Goal: Use online tool/utility: Utilize a website feature to perform a specific function

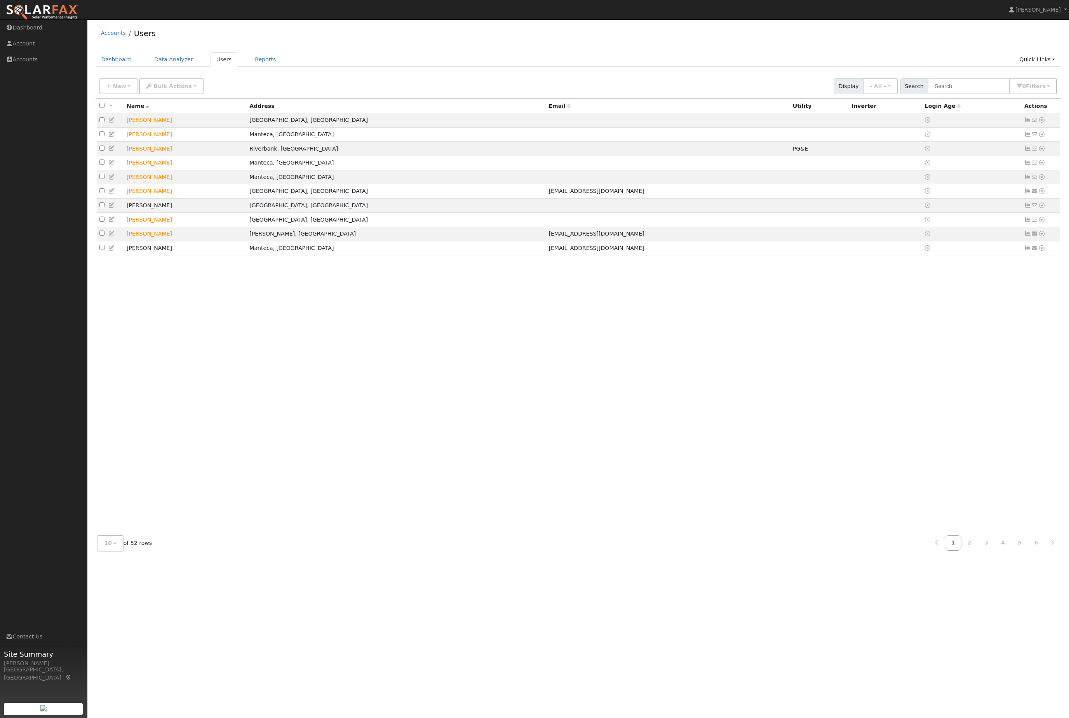
scroll to position [0, 206]
click at [968, 94] on input "text" at bounding box center [968, 86] width 82 height 16
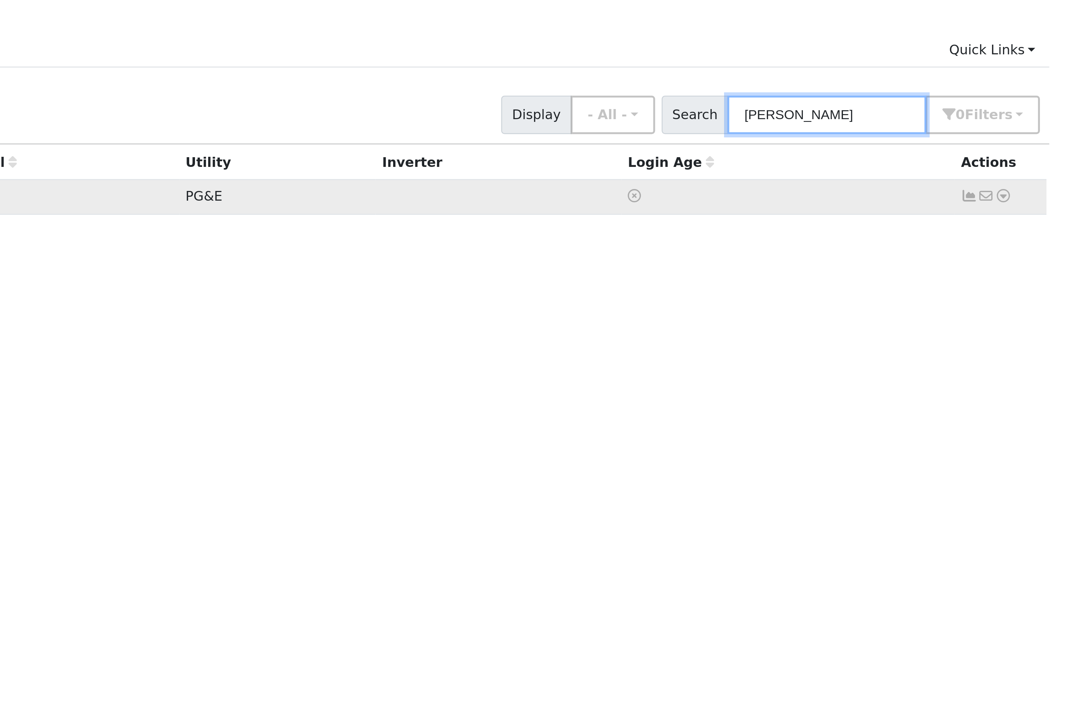
type input "jose"
click at [1038, 117] on icon at bounding box center [1041, 119] width 7 height 5
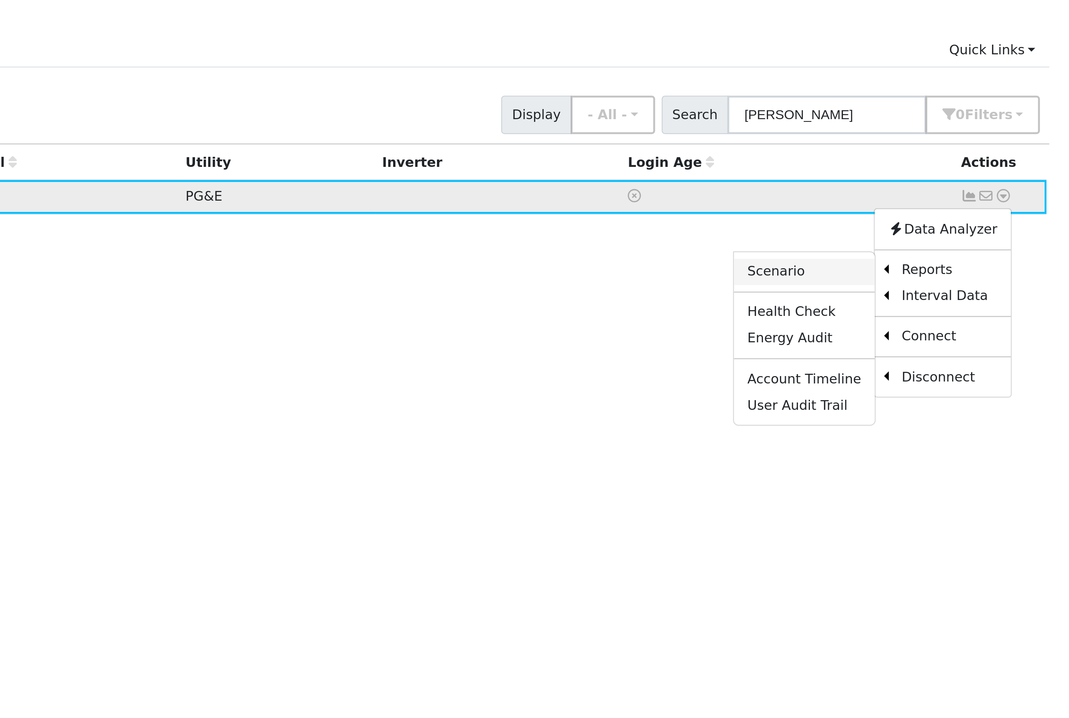
click at [930, 146] on link "Scenario" at bounding box center [959, 151] width 58 height 11
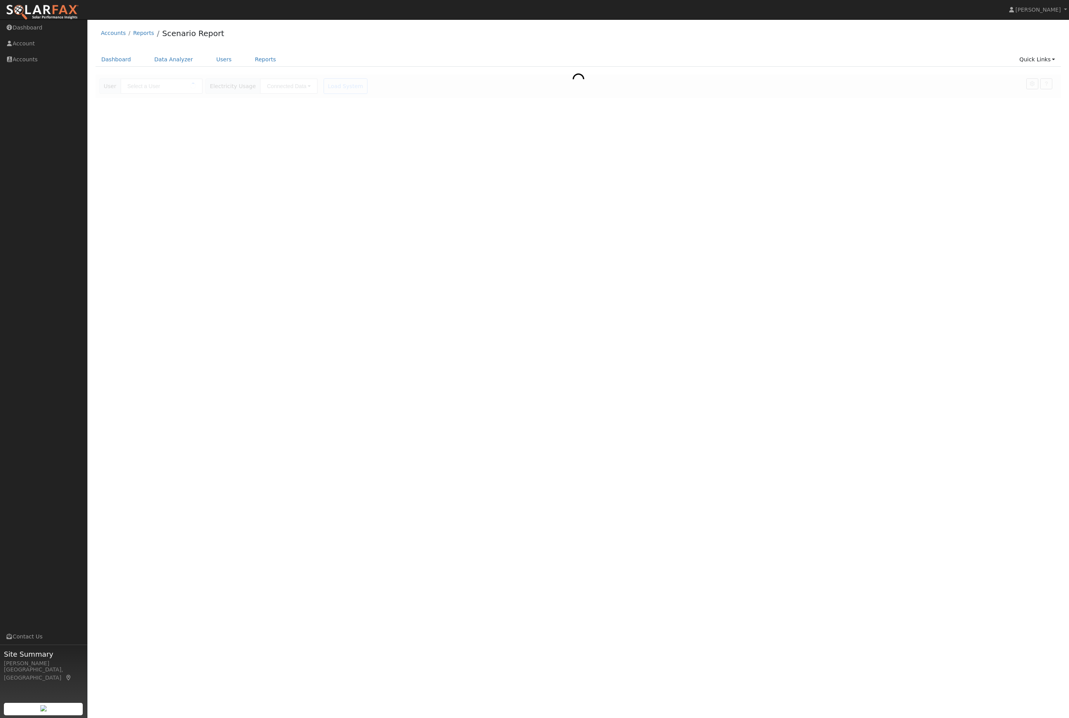
type input "[PERSON_NAME]"
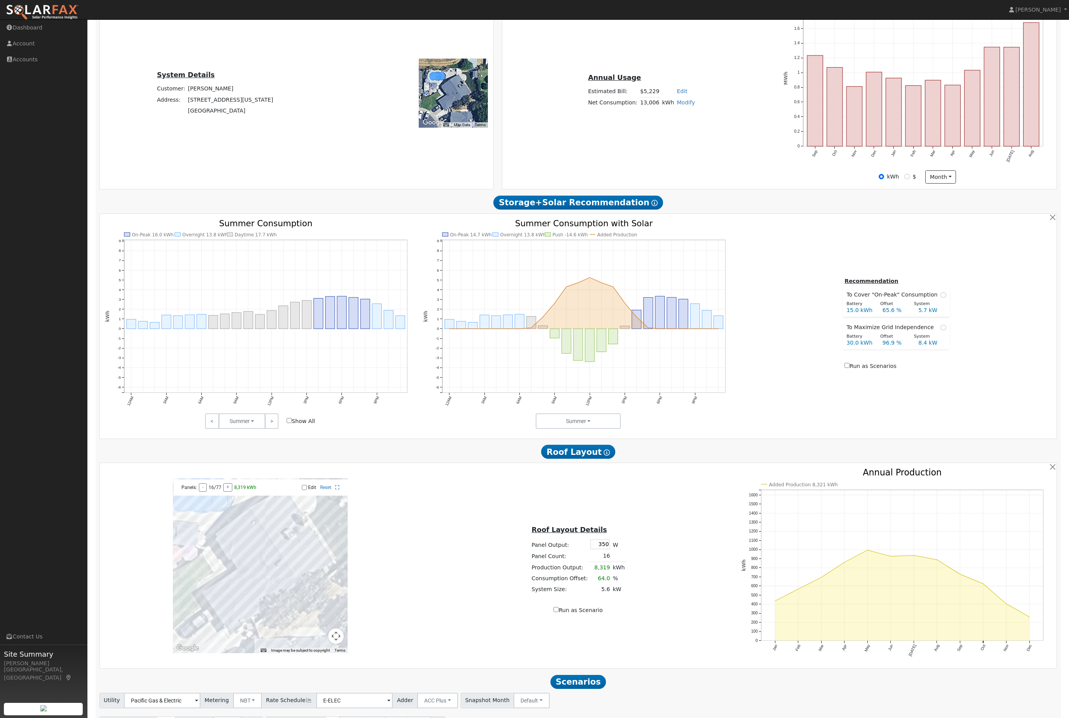
scroll to position [198, 0]
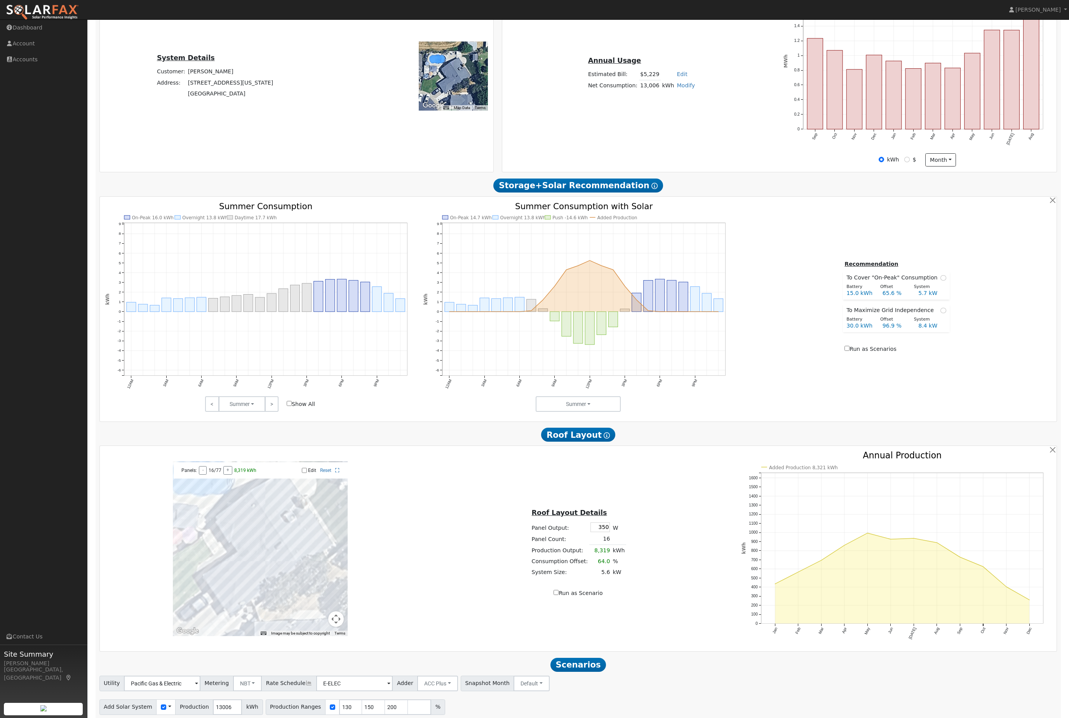
click at [404, 718] on input "15" at bounding box center [392, 731] width 23 height 16
type input "30"
type input "3"
type input "27"
type input "40.5"
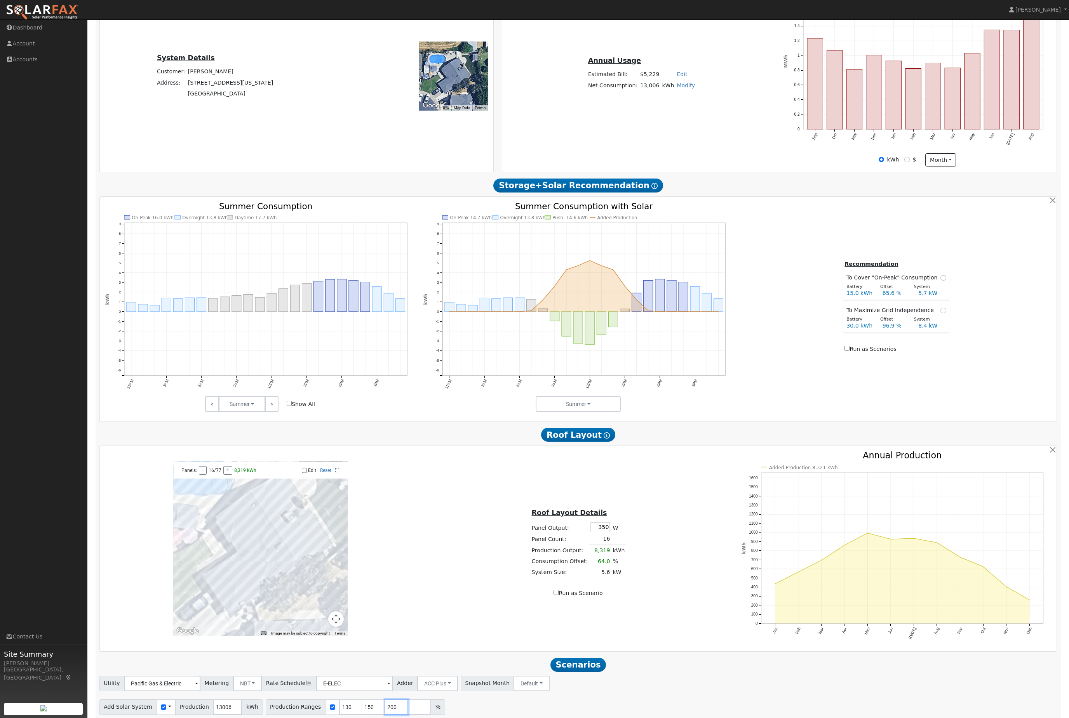
click at [408, 715] on input "200" at bounding box center [396, 708] width 23 height 16
type input "2"
click at [521, 718] on button "Run Scenarios" at bounding box center [497, 731] width 48 height 16
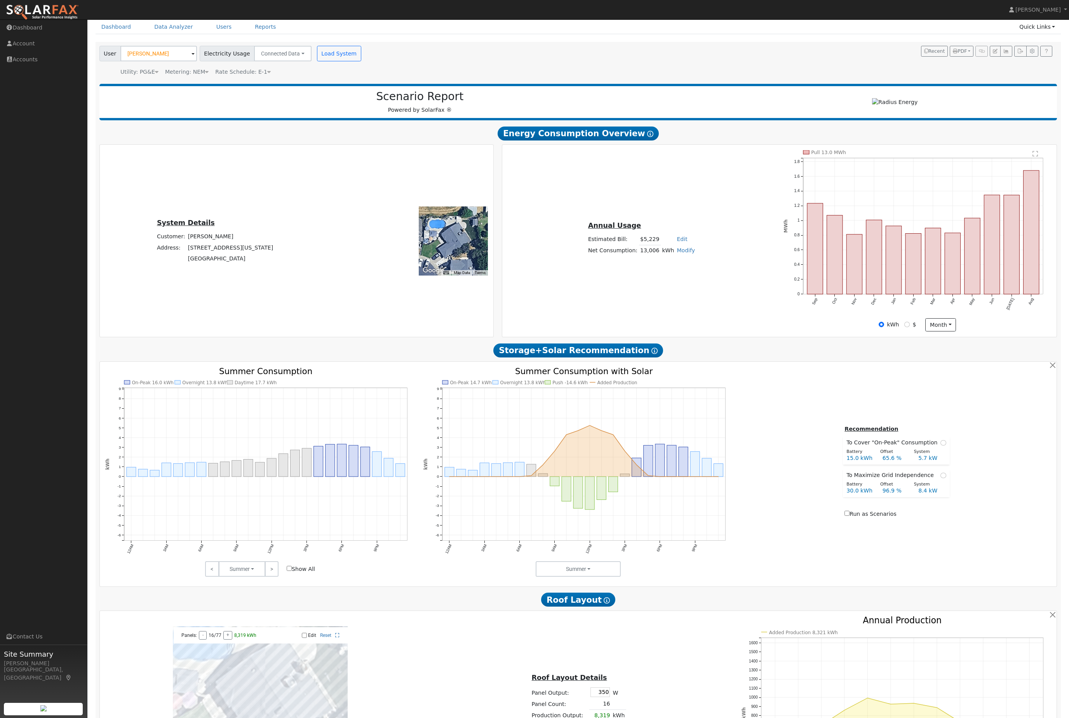
scroll to position [0, 0]
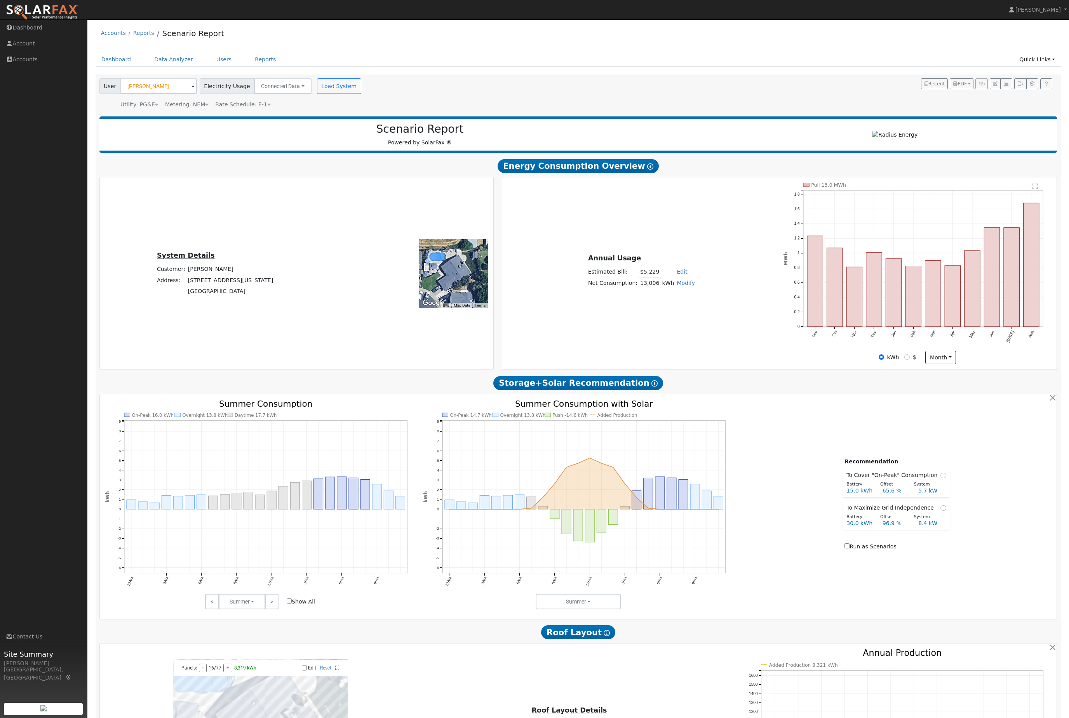
type input "13.0"
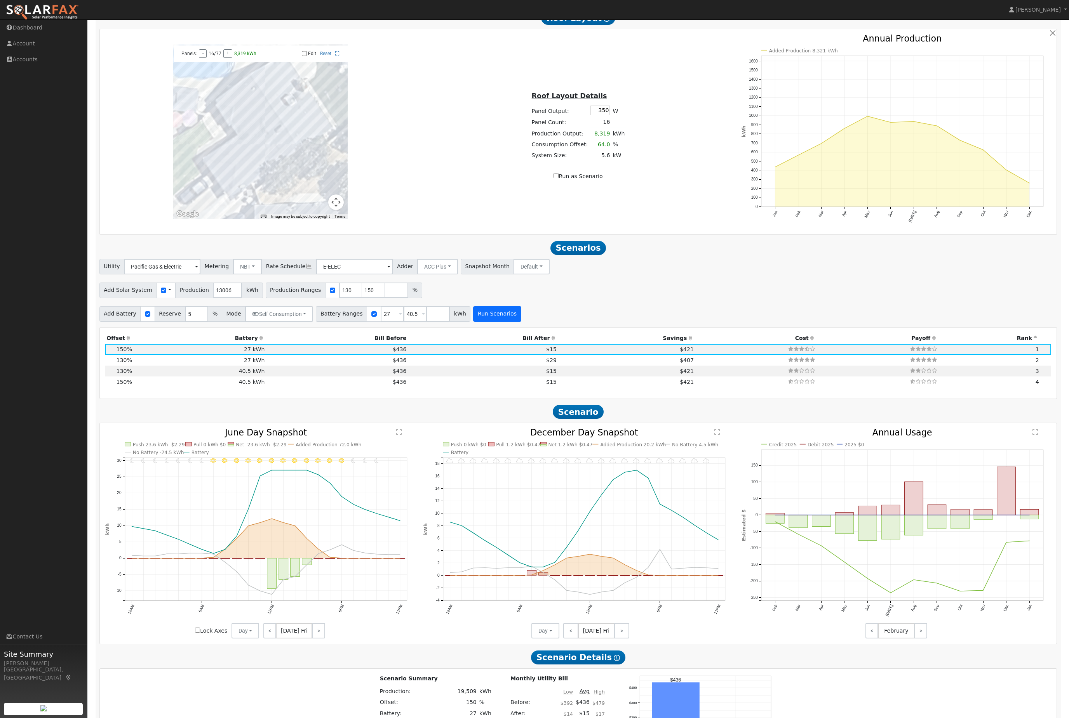
scroll to position [611, 0]
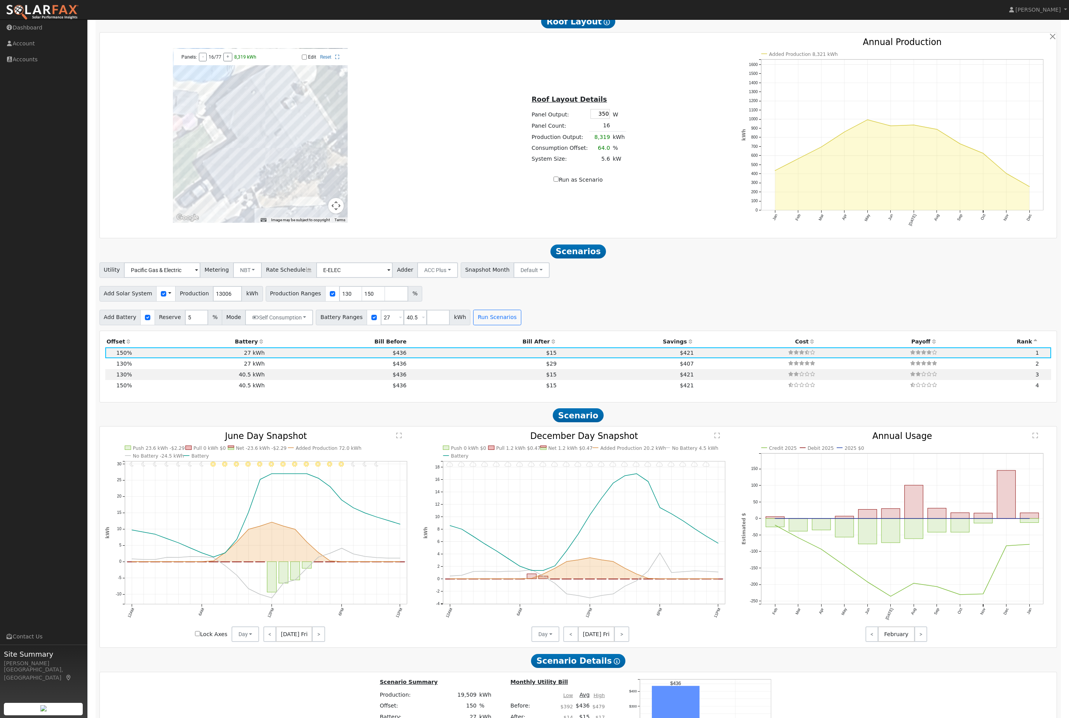
click at [156, 423] on h2 "Scenario" at bounding box center [578, 415] width 958 height 14
click at [127, 348] on th "Offset" at bounding box center [119, 342] width 28 height 11
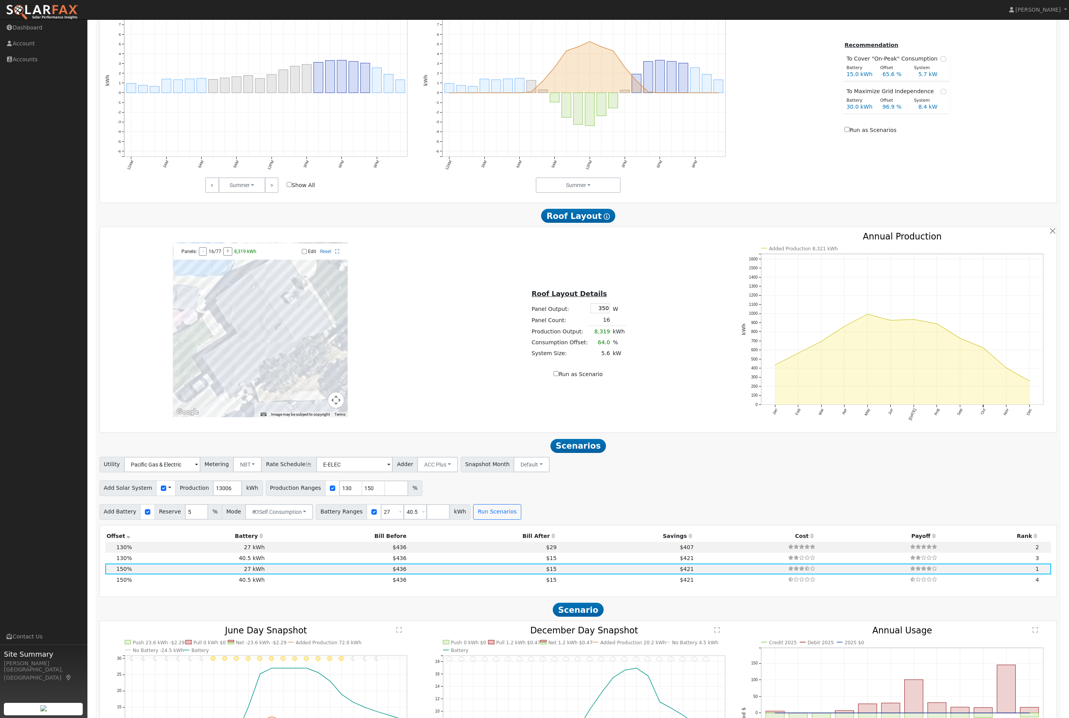
scroll to position [0, 0]
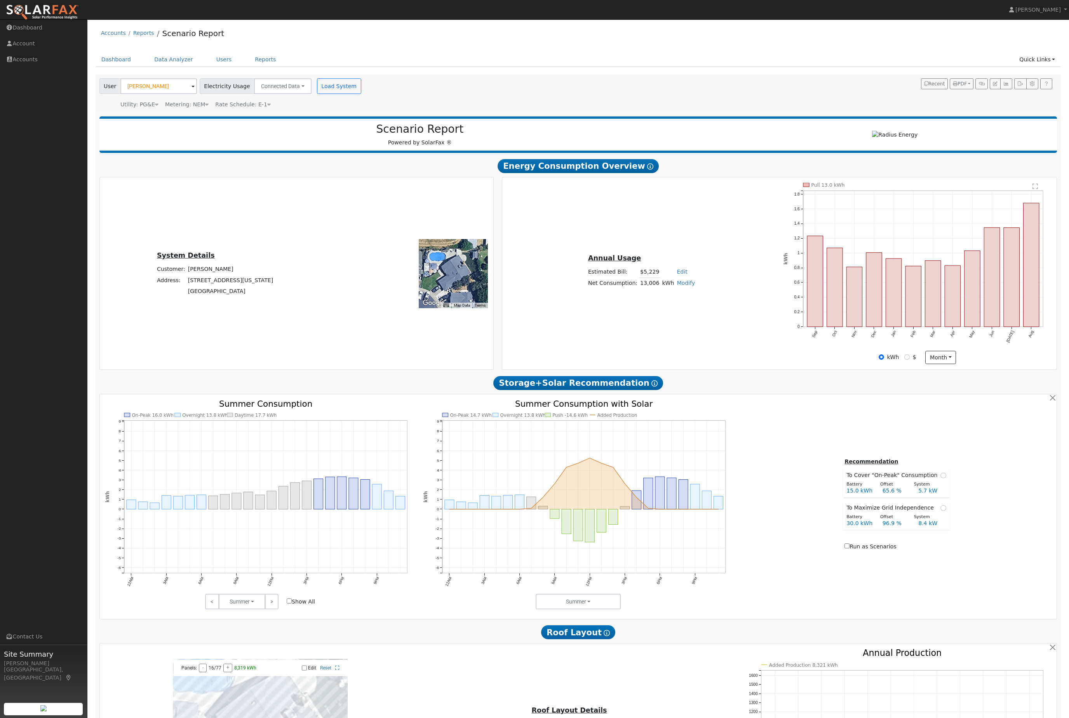
click at [607, 0] on nav "[PERSON_NAME] [PERSON_NAME] Profile Help Center Terms Of Service See What's New…" at bounding box center [534, 10] width 1069 height 20
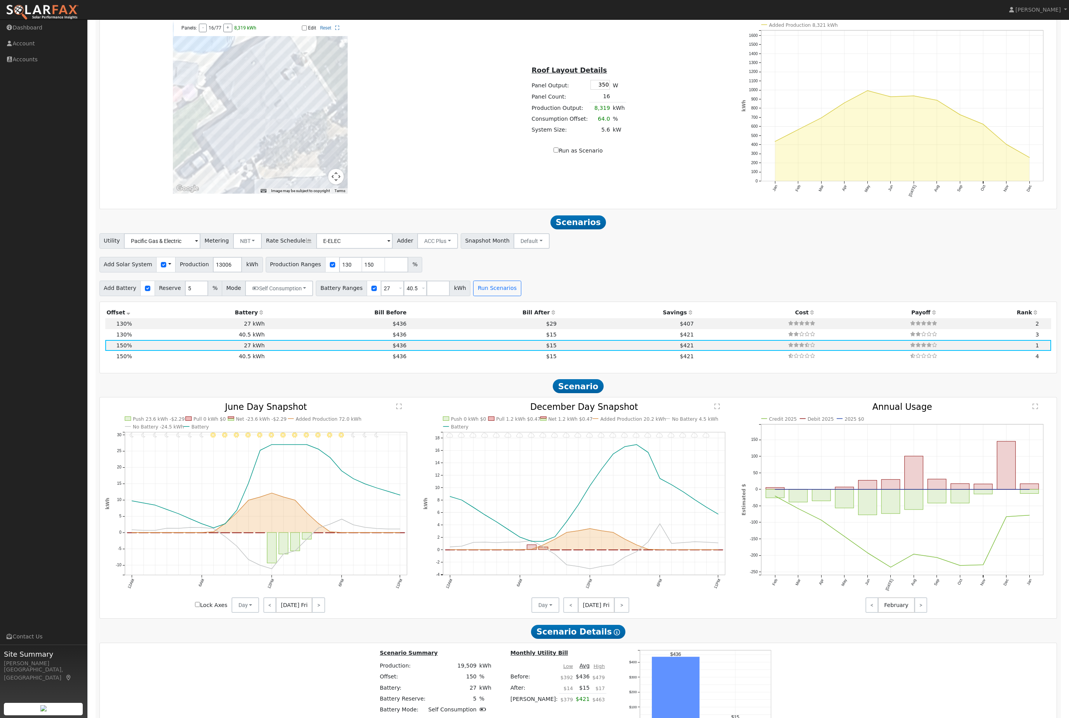
scroll to position [618, 0]
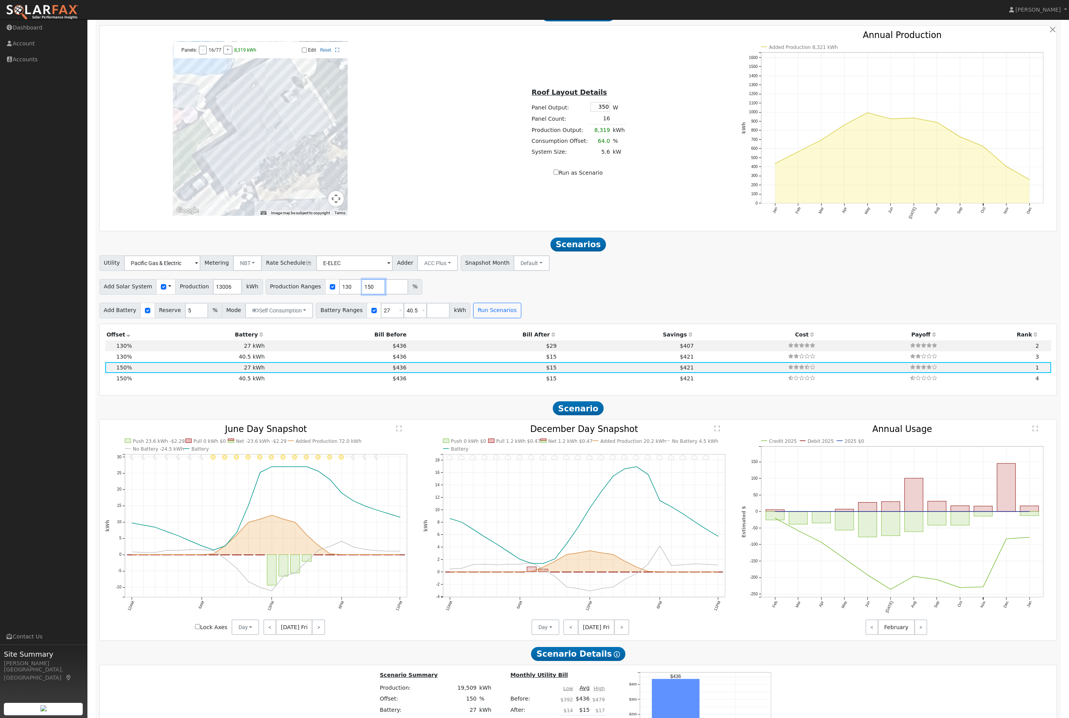
click at [382, 295] on input "150" at bounding box center [373, 287] width 23 height 16
type input "1"
type input "100"
type input "130"
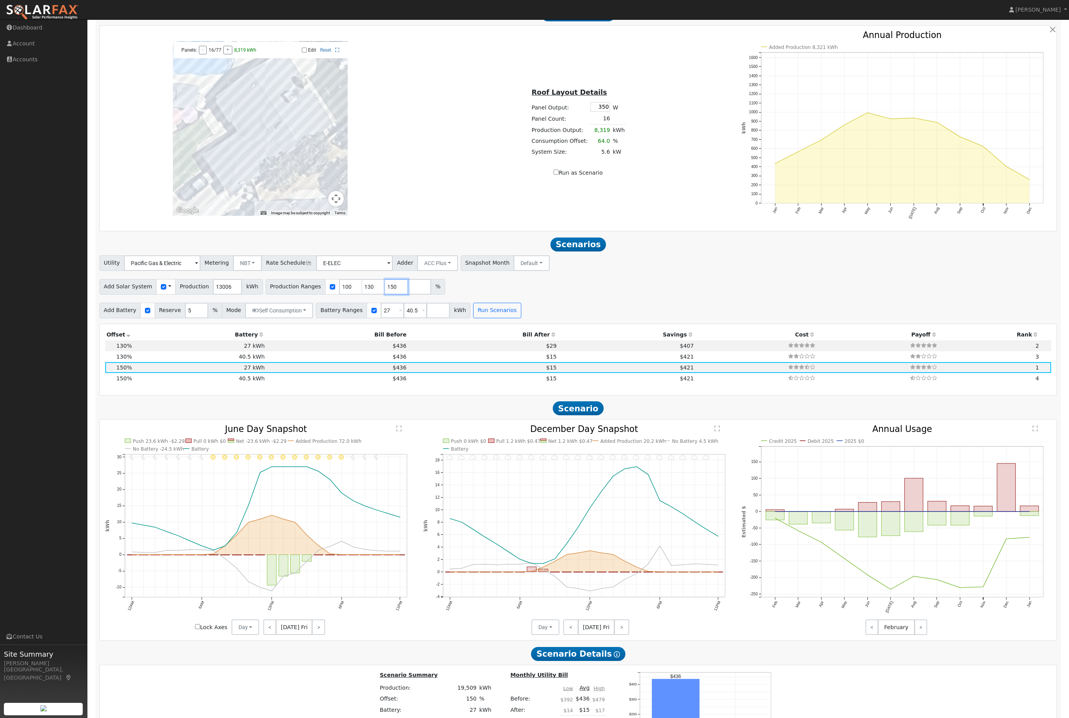
type input "150"
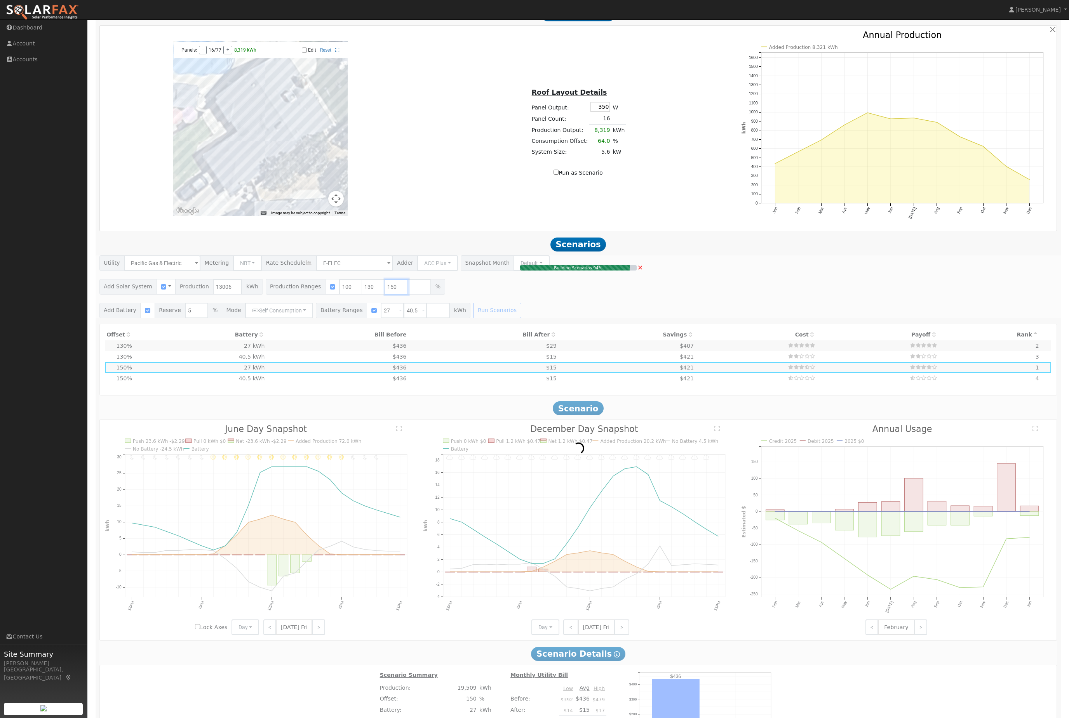
type input "11.3"
type input "$41,706"
type input "$20,882"
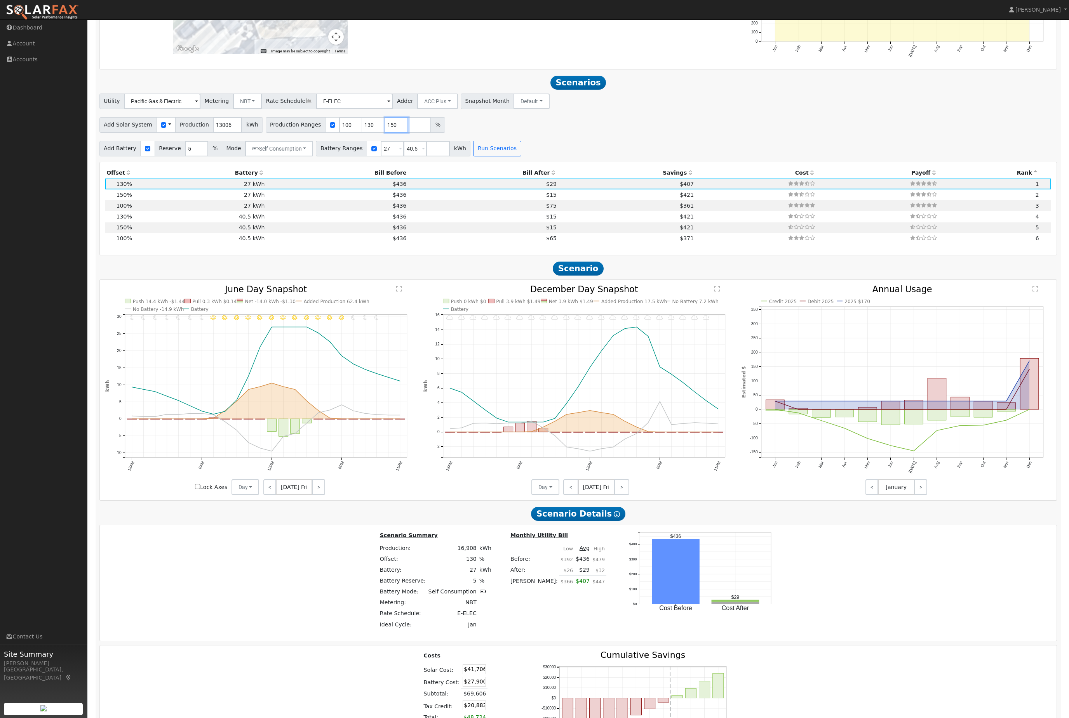
scroll to position [847, 0]
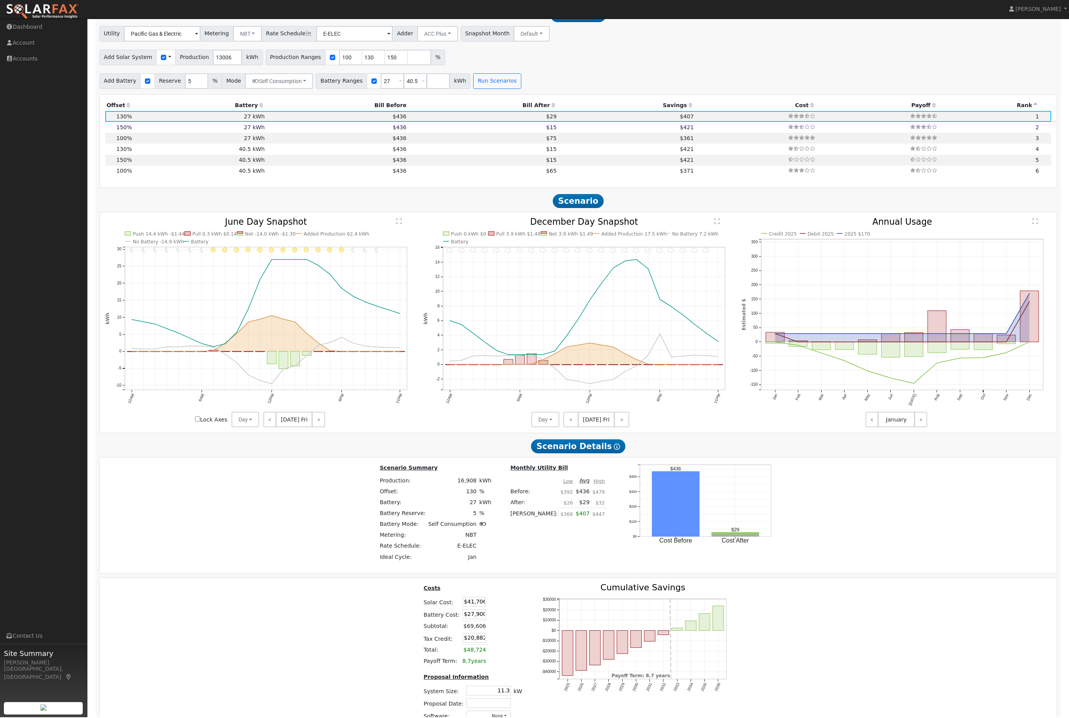
click at [139, 112] on th "Battery" at bounding box center [199, 106] width 133 height 11
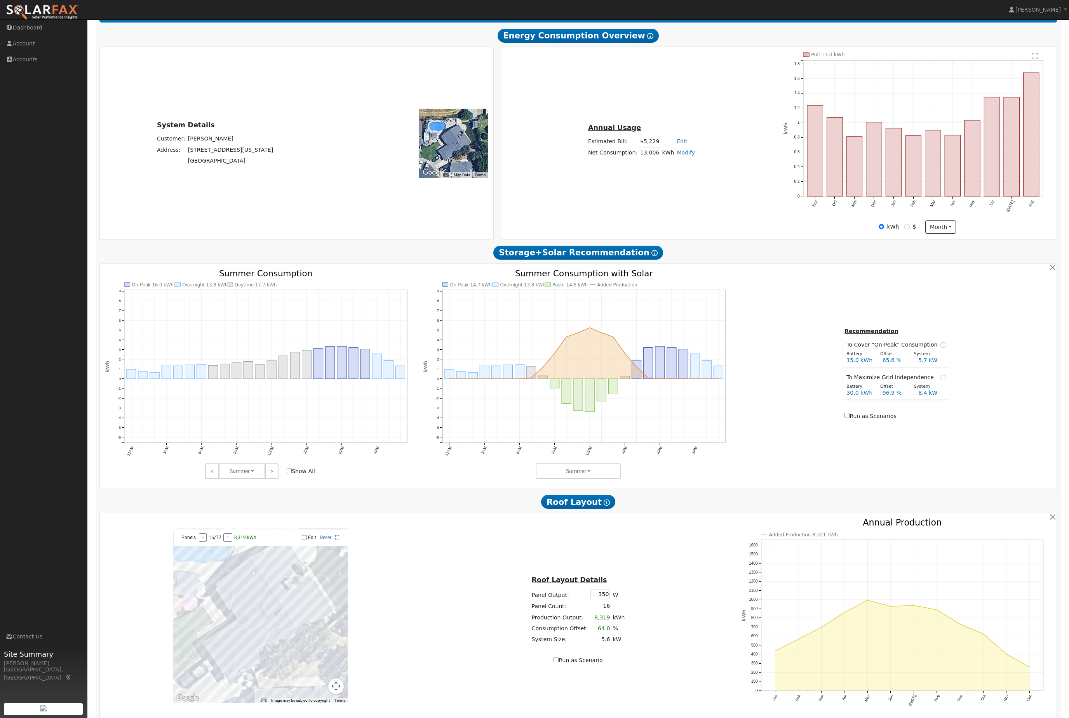
scroll to position [0, 0]
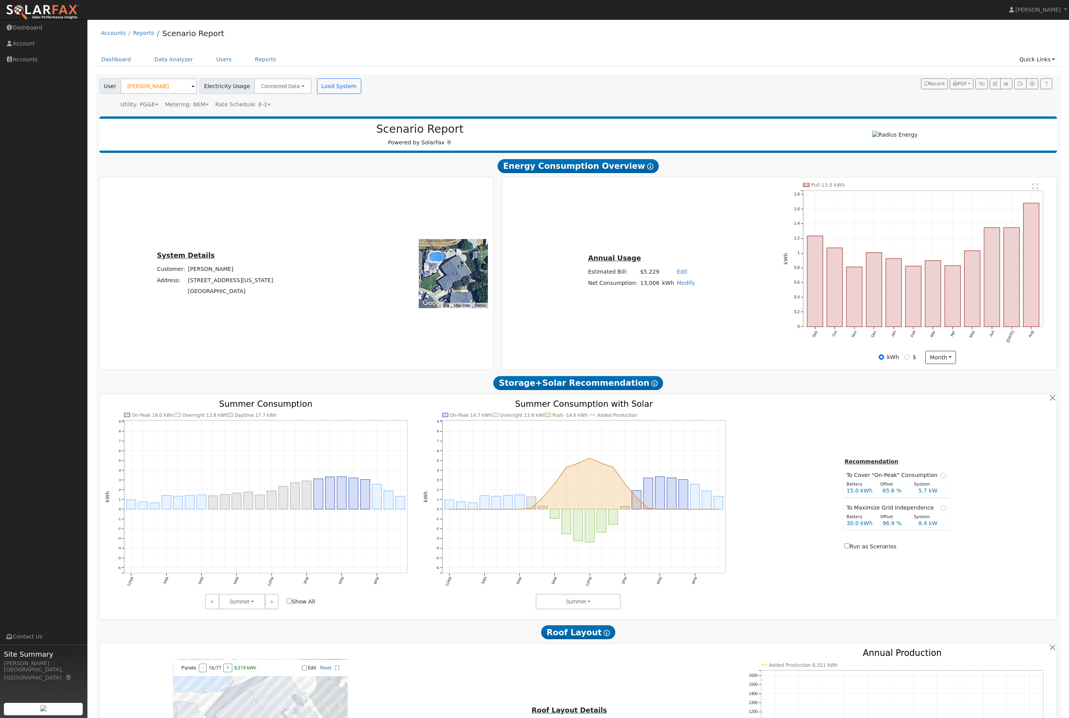
click at [213, 106] on div "Utility: PG&E Pacific Gas & Electric Metering: NEM NEM NEM NBT Rate Schedule: E…" at bounding box center [231, 103] width 266 height 11
click at [189, 109] on div "Metering: NEM" at bounding box center [186, 105] width 43 height 8
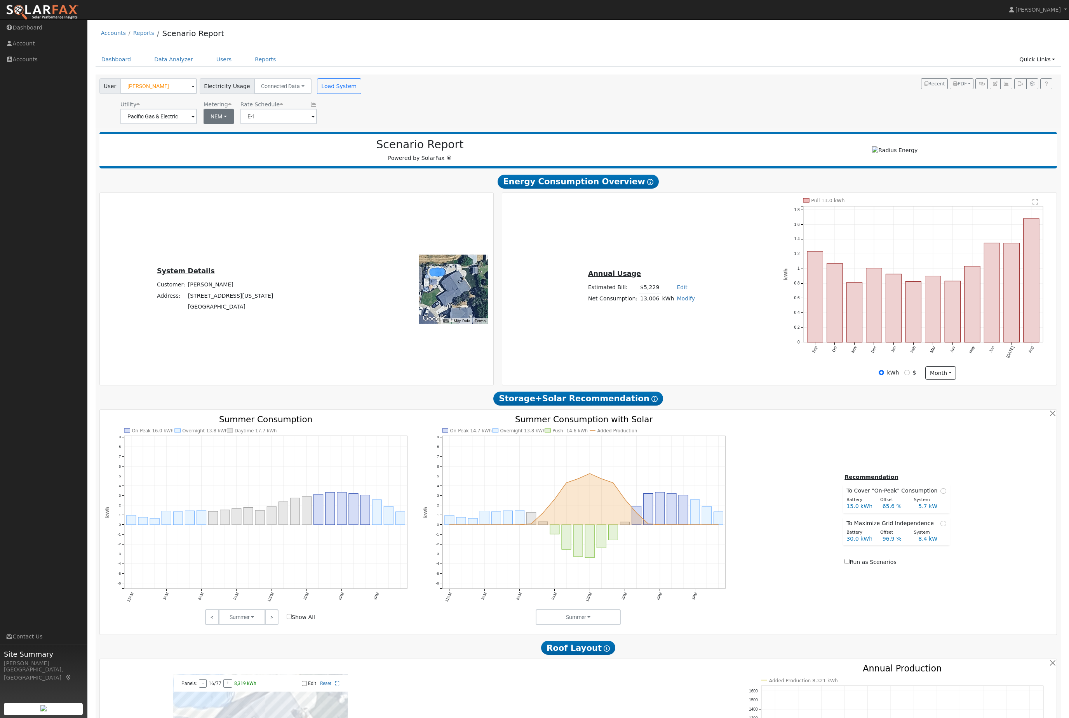
click at [218, 124] on button "NEM" at bounding box center [218, 117] width 30 height 16
click at [233, 151] on link "NBT" at bounding box center [224, 146] width 54 height 11
type input "E-ELEC"
click at [361, 94] on button "Load System" at bounding box center [339, 86] width 44 height 16
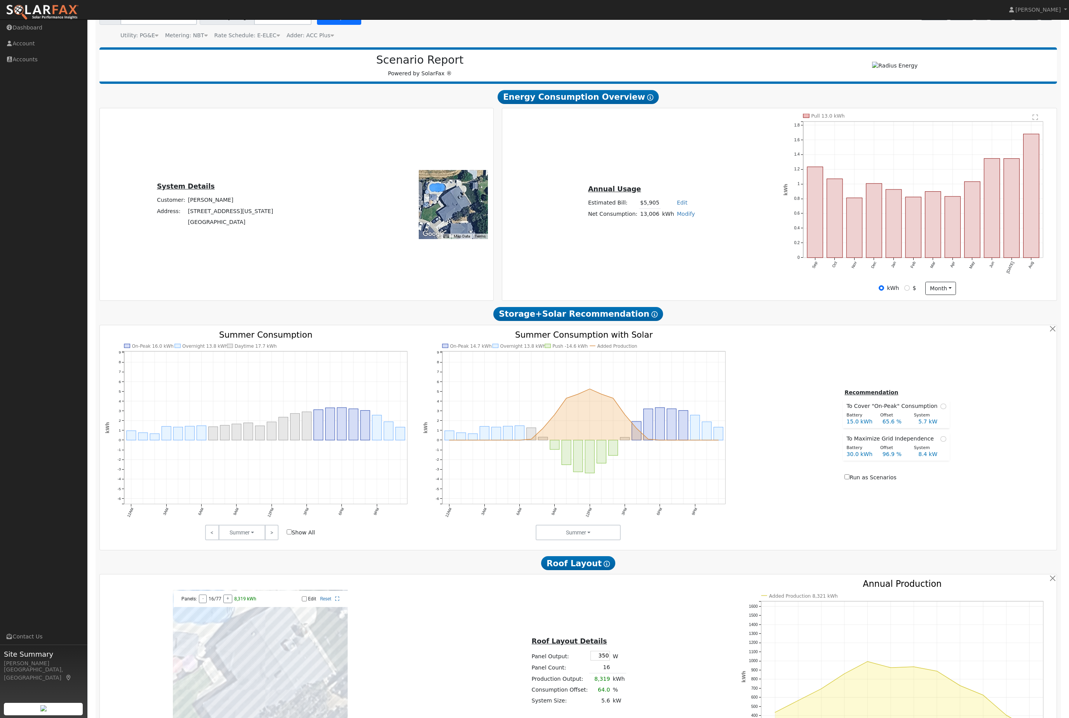
scroll to position [198, 0]
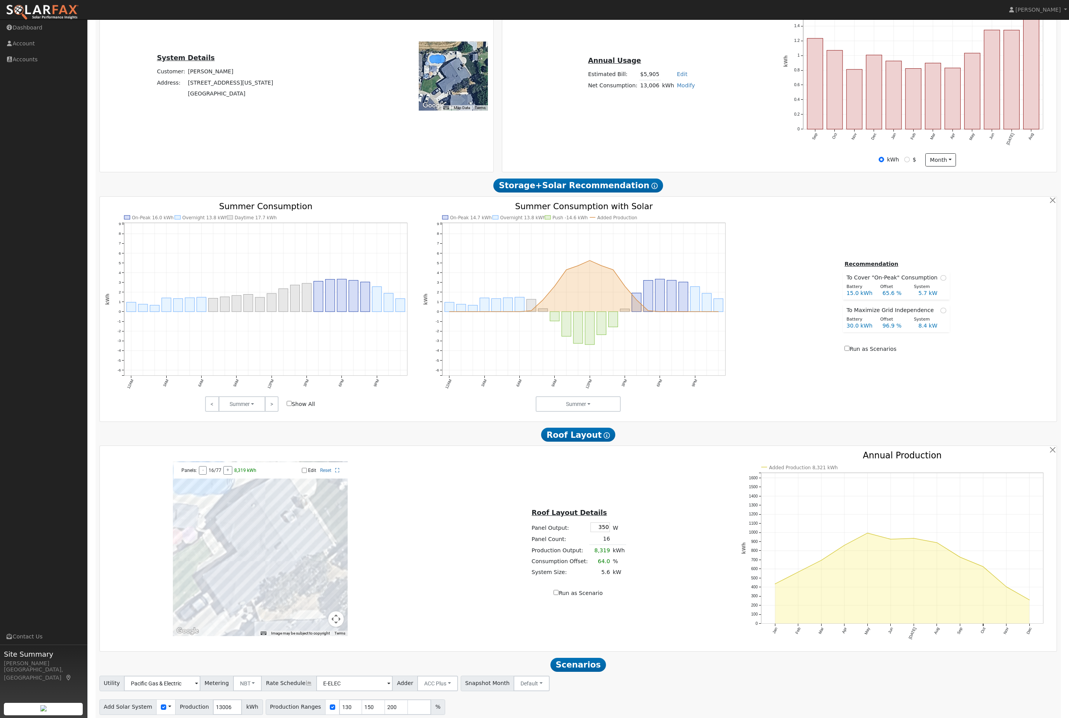
click at [521, 718] on button "Run Scenarios" at bounding box center [497, 731] width 48 height 16
type input "13.0"
type input "$48,122"
type input "$22,807"
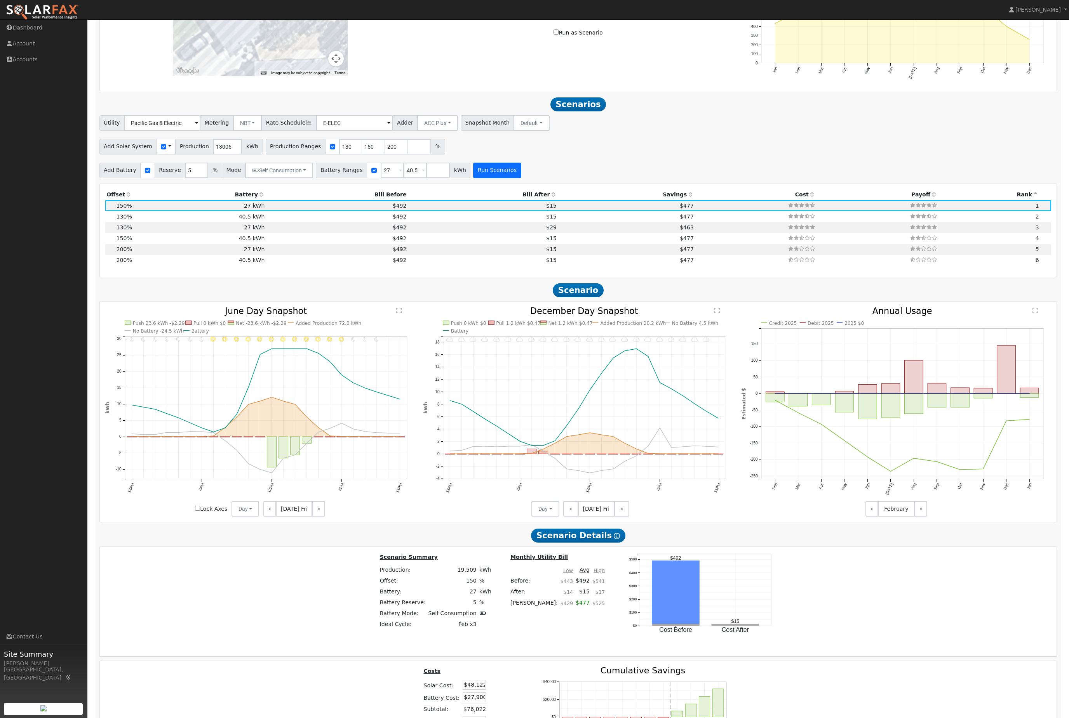
scroll to position [396, 0]
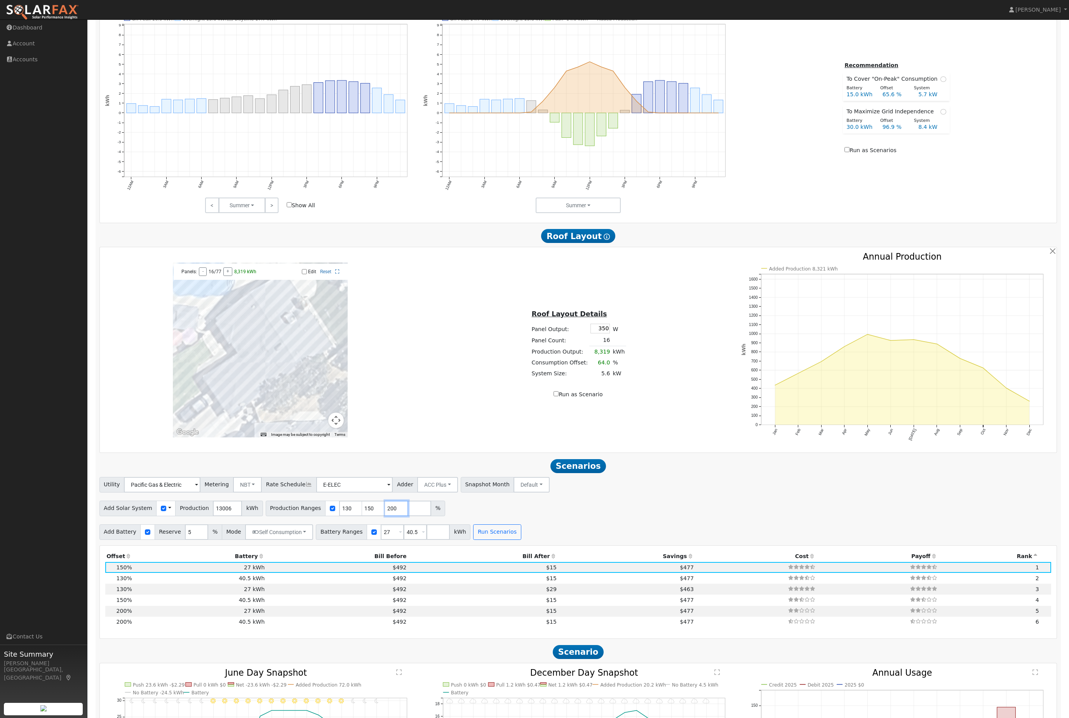
click at [408, 516] on input "200" at bounding box center [396, 509] width 23 height 16
type input "100"
click at [521, 540] on button "Run Scenarios" at bounding box center [497, 533] width 48 height 16
type input "100"
type input "130"
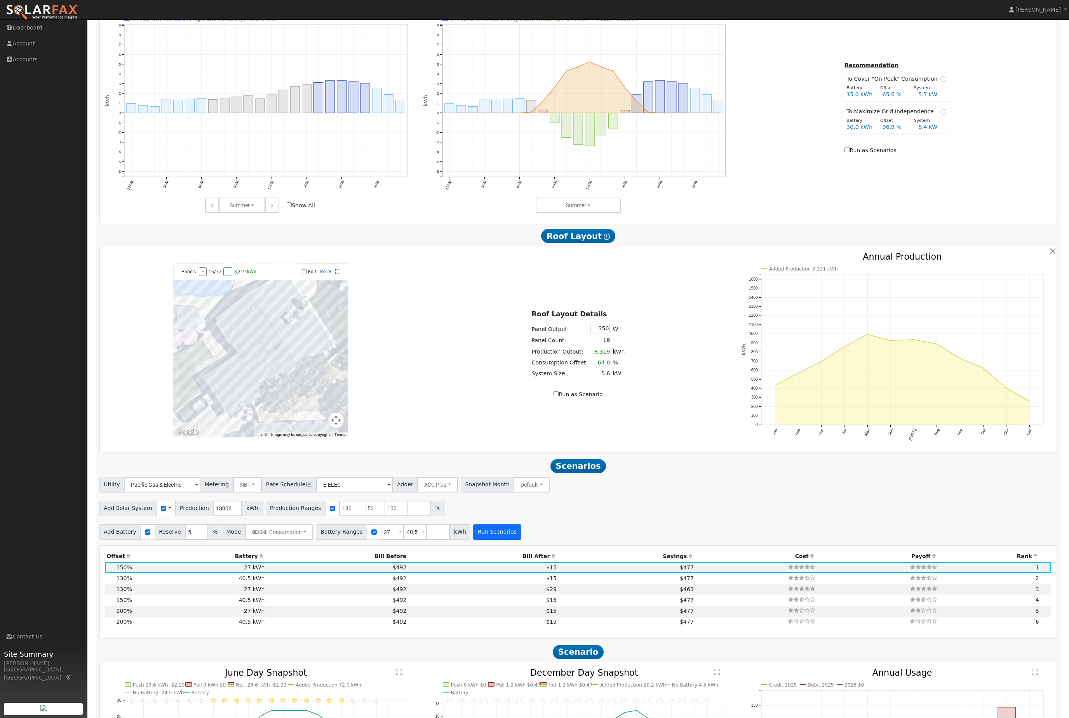
type input "150"
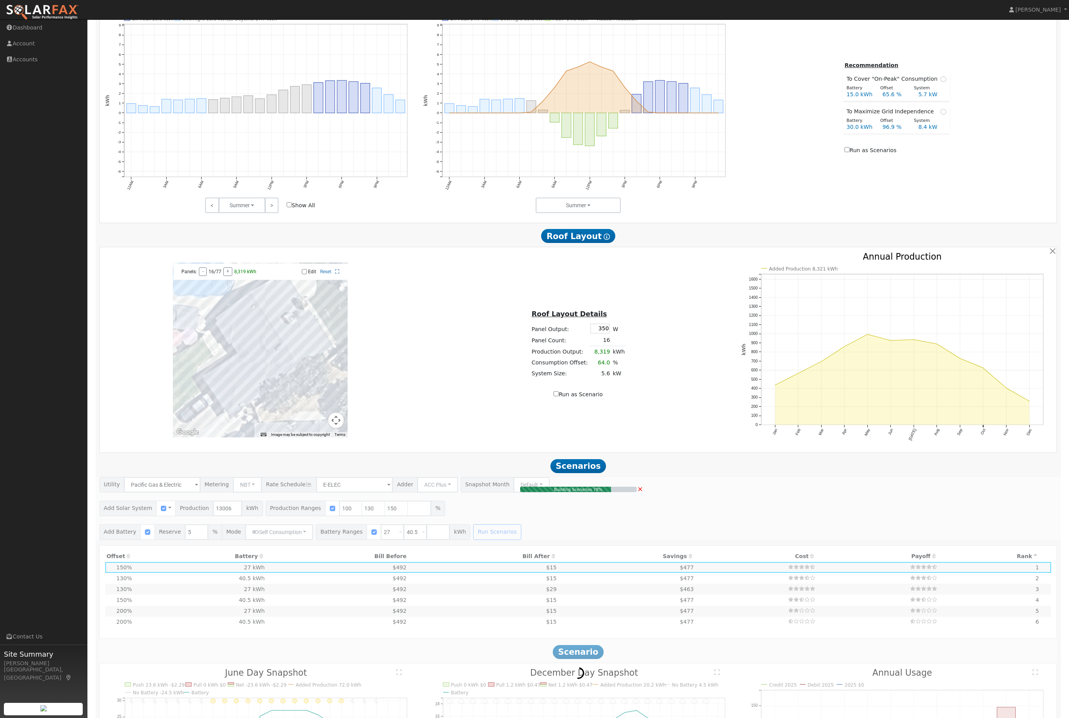
type input "11.3"
type input "$41,706"
type input "$20,882"
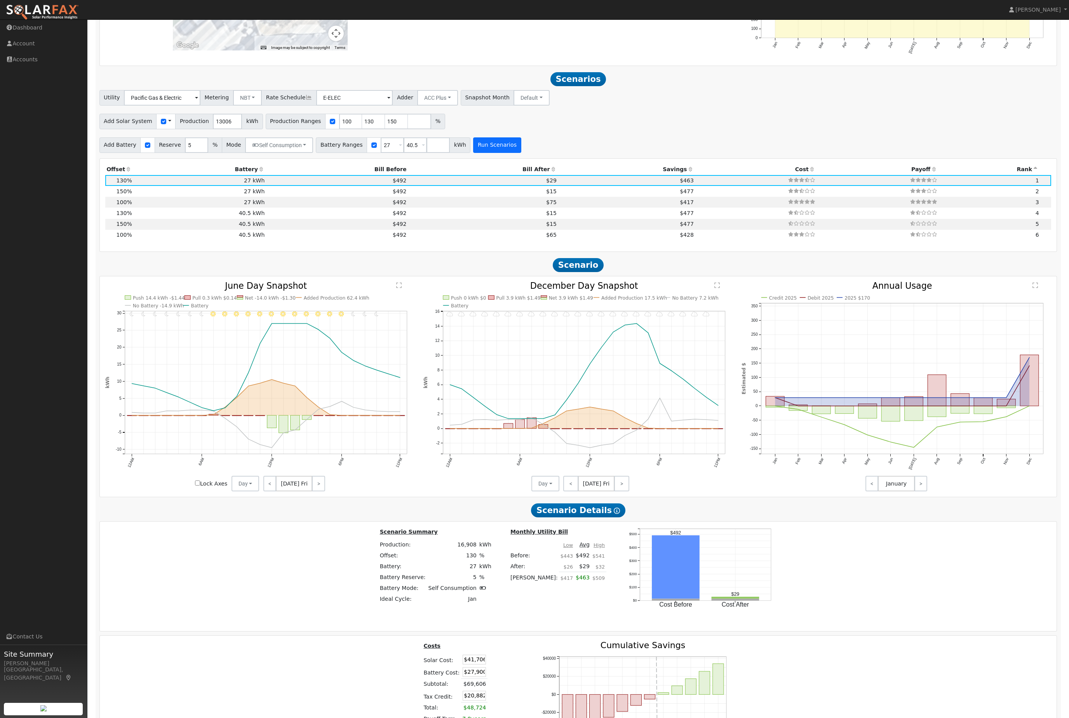
scroll to position [848, 0]
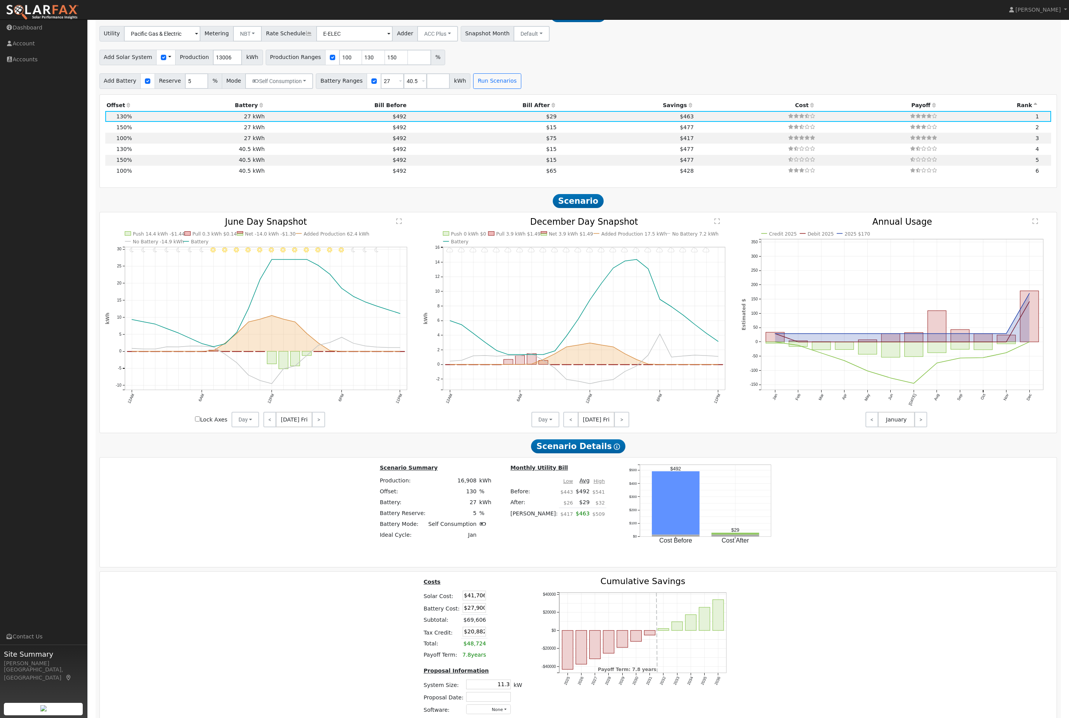
click at [130, 108] on icon at bounding box center [128, 105] width 7 height 5
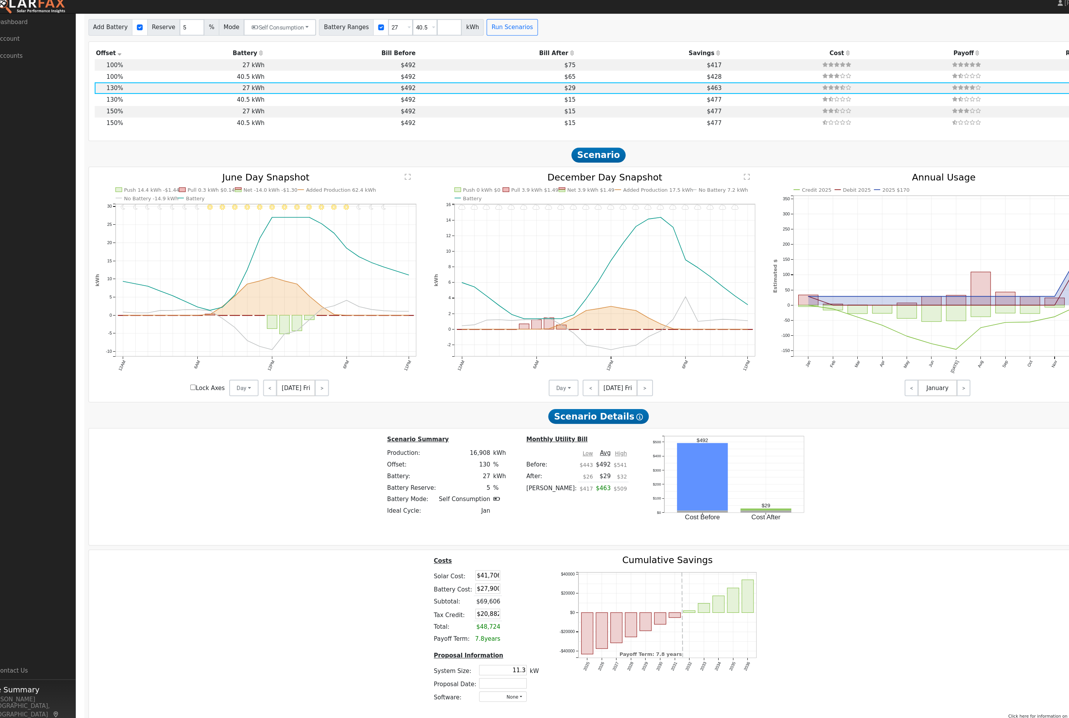
scroll to position [1003, 0]
